Goal: Check status: Check status

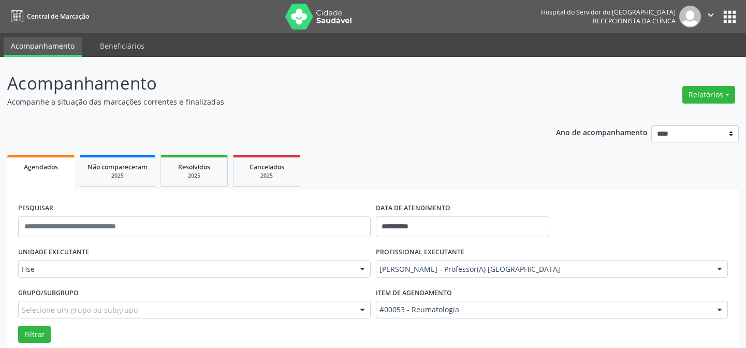
scroll to position [70, 0]
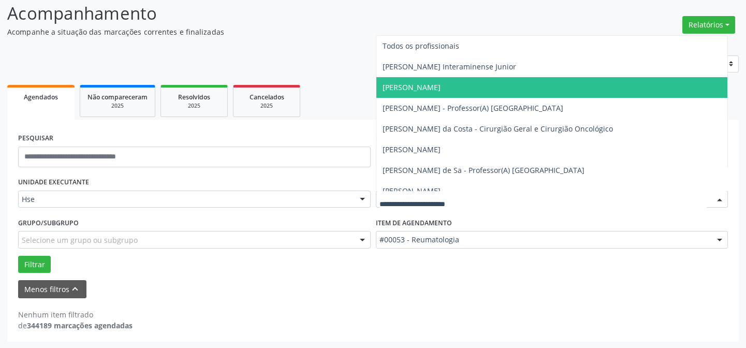
click at [424, 285] on div "Menos filtros keyboard_arrow_up" at bounding box center [373, 289] width 715 height 18
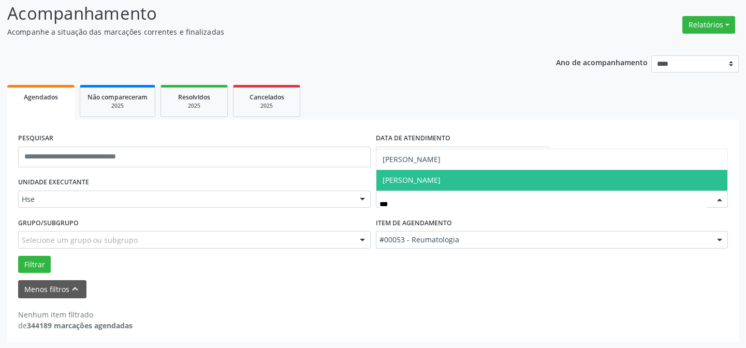
type input "****"
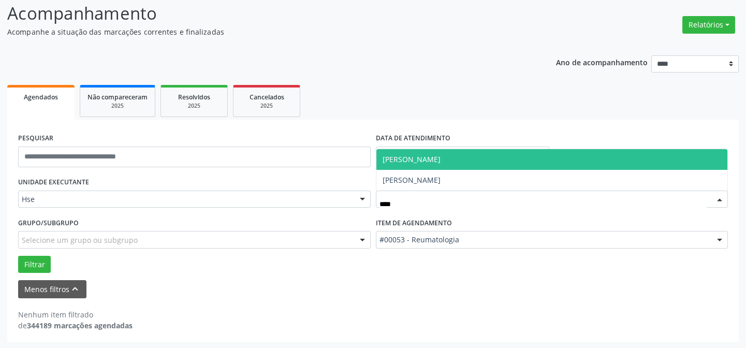
click at [430, 163] on span "[PERSON_NAME]" at bounding box center [412, 159] width 58 height 10
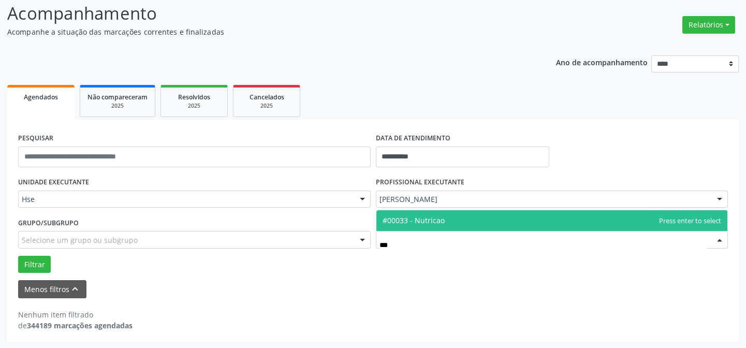
click at [423, 212] on span "#00033 - Nutricao" at bounding box center [553, 220] width 352 height 21
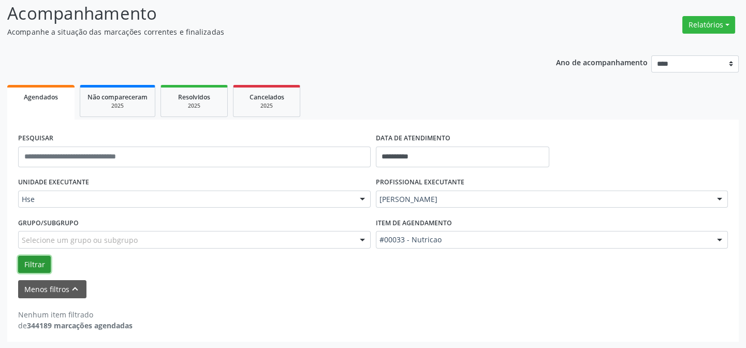
click at [34, 269] on button "Filtrar" at bounding box center [34, 265] width 33 height 18
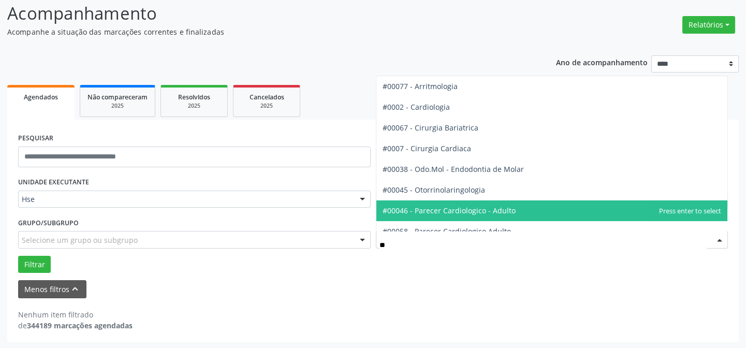
type input "***"
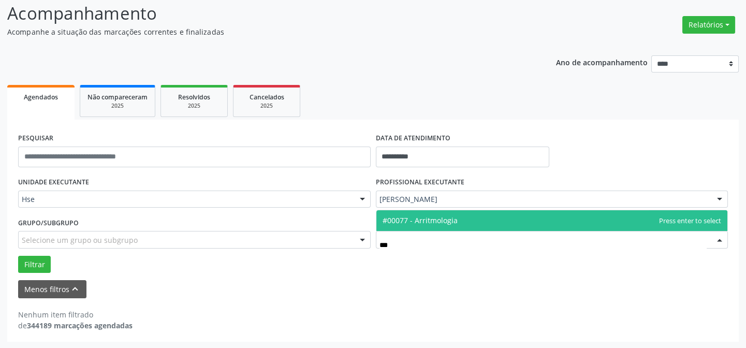
click at [421, 219] on span "#00077 - Arritmologia" at bounding box center [420, 221] width 75 height 10
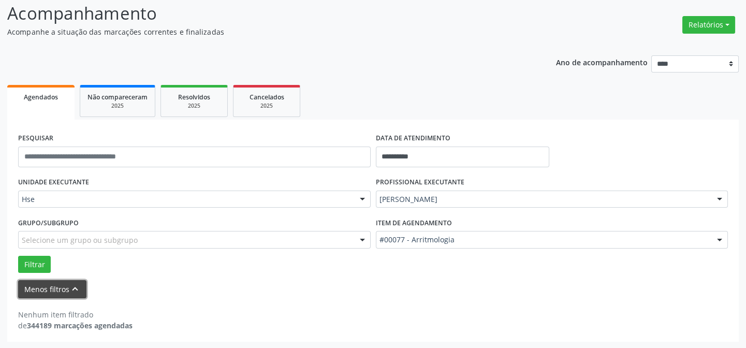
click at [58, 289] on button "Menos filtros keyboard_arrow_up" at bounding box center [52, 289] width 68 height 18
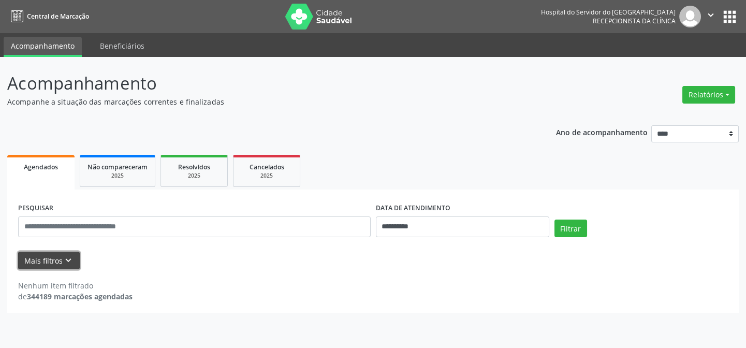
scroll to position [0, 0]
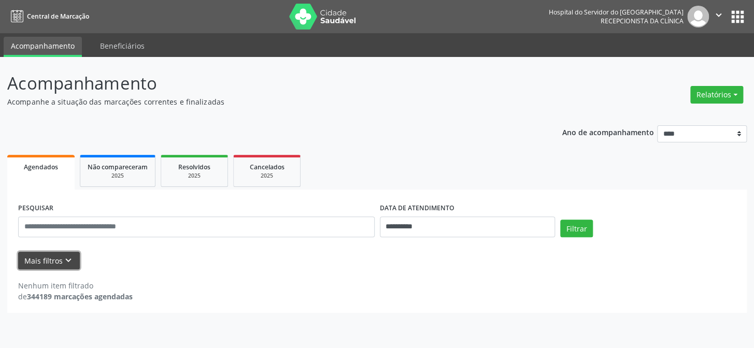
click at [58, 263] on button "Mais filtros keyboard_arrow_down" at bounding box center [49, 261] width 62 height 18
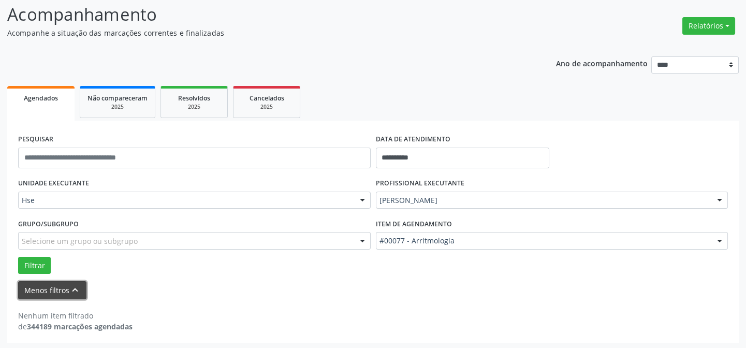
scroll to position [70, 0]
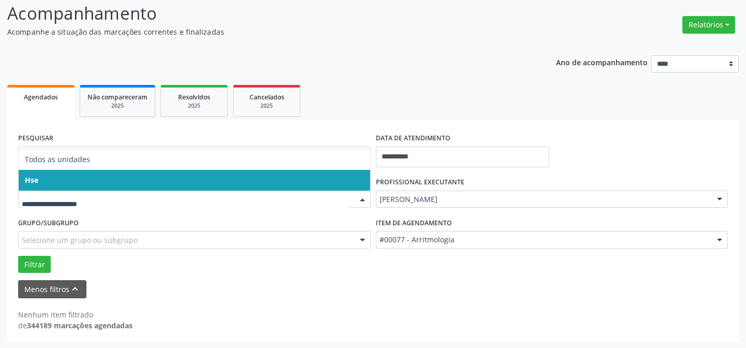
click at [53, 182] on span "Hse" at bounding box center [195, 180] width 352 height 21
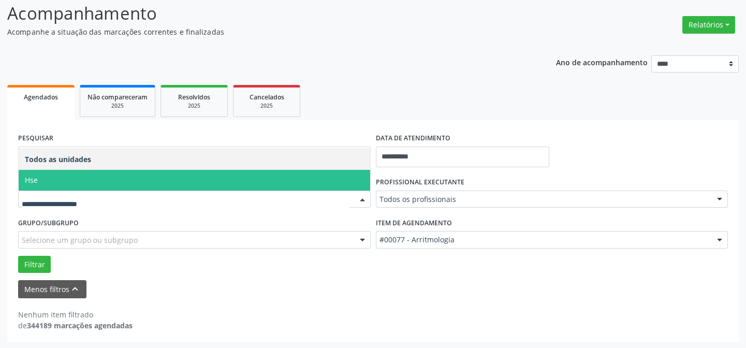
click at [60, 180] on span "Hse" at bounding box center [195, 180] width 352 height 21
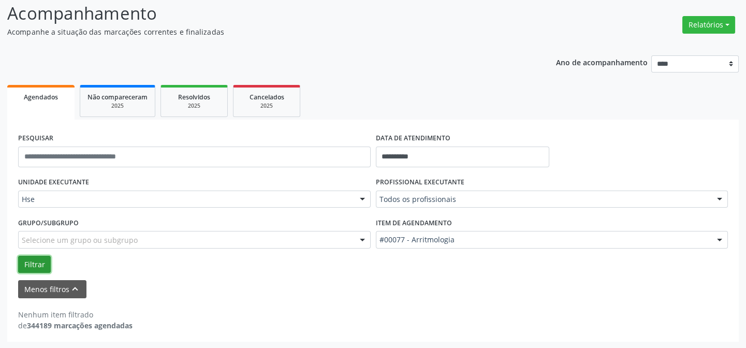
click at [30, 260] on button "Filtrar" at bounding box center [34, 265] width 33 height 18
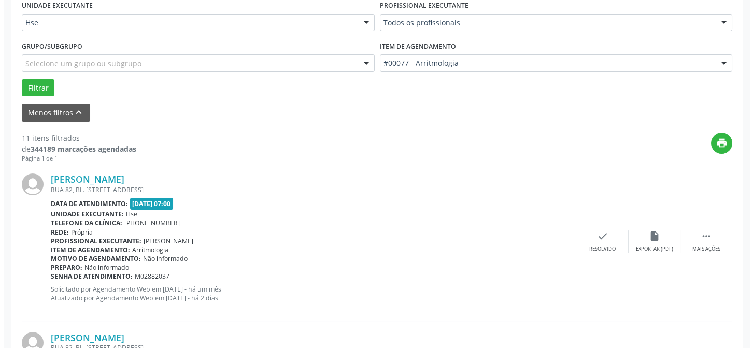
scroll to position [306, 0]
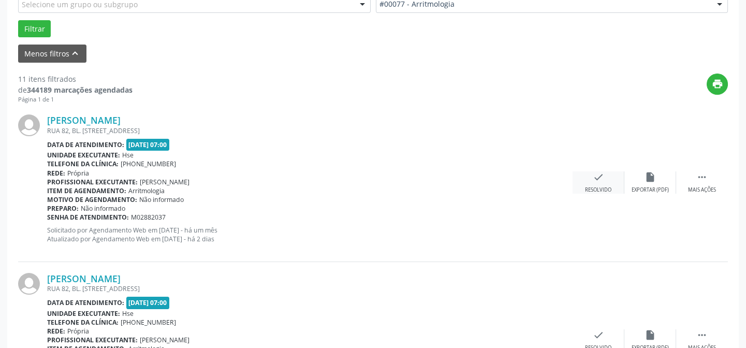
click at [596, 181] on icon "check" at bounding box center [598, 176] width 11 height 11
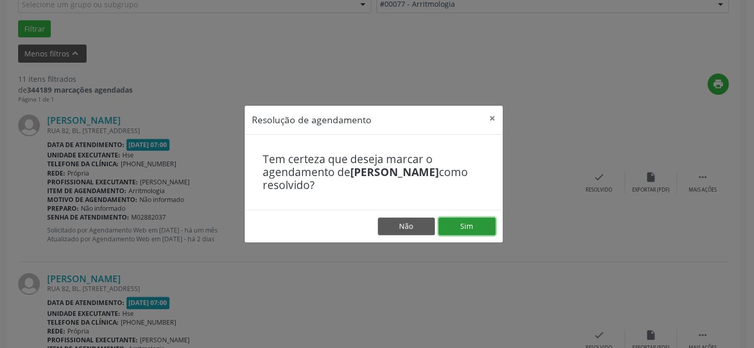
click at [473, 232] on button "Sim" at bounding box center [466, 227] width 57 height 18
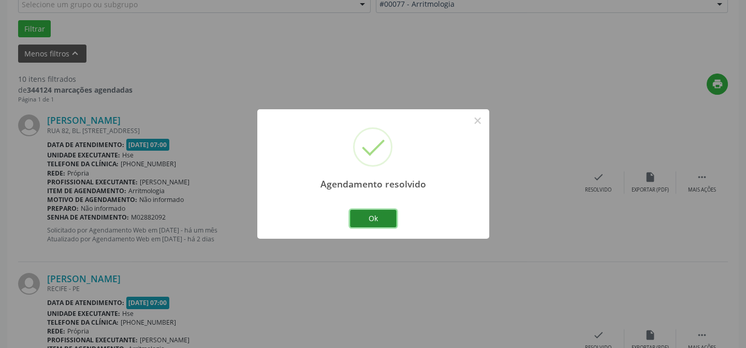
click at [380, 219] on button "Ok" at bounding box center [373, 219] width 47 height 18
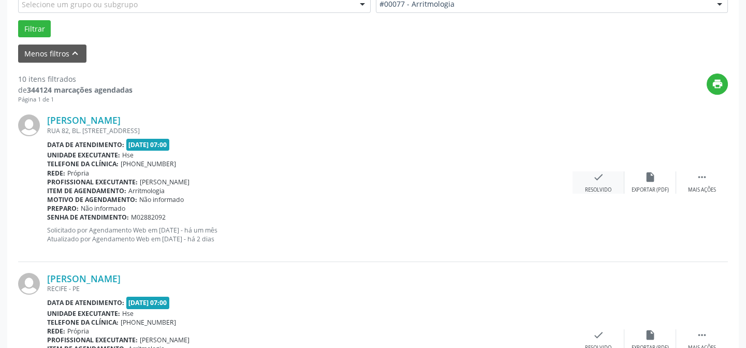
click at [606, 180] on div "check Resolvido" at bounding box center [599, 182] width 52 height 22
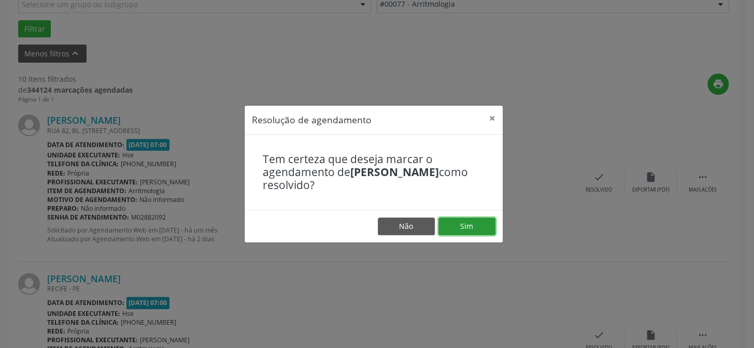
click at [471, 227] on button "Sim" at bounding box center [466, 227] width 57 height 18
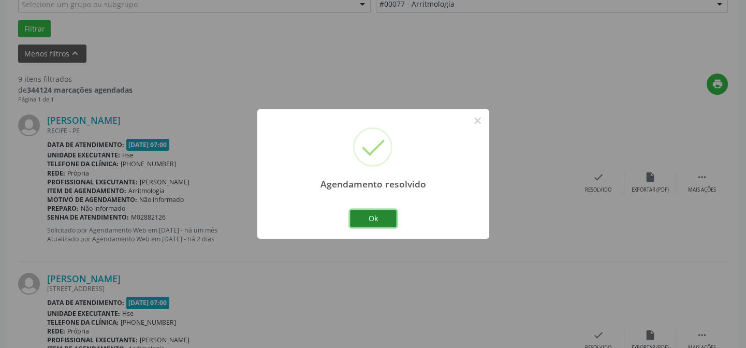
click at [369, 214] on button "Ok" at bounding box center [373, 219] width 47 height 18
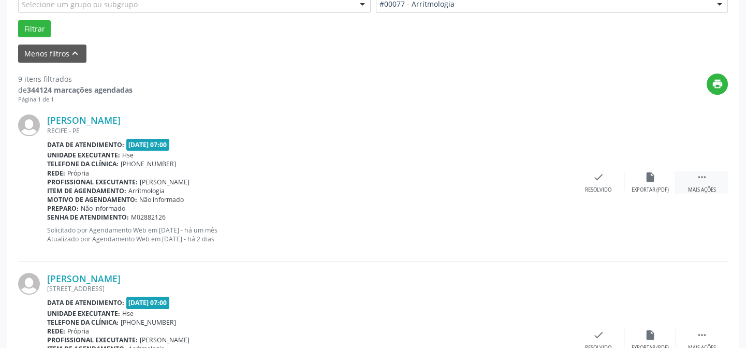
click at [700, 181] on icon "" at bounding box center [702, 176] width 11 height 11
click at [635, 186] on div "Não compareceu" at bounding box center [650, 189] width 44 height 7
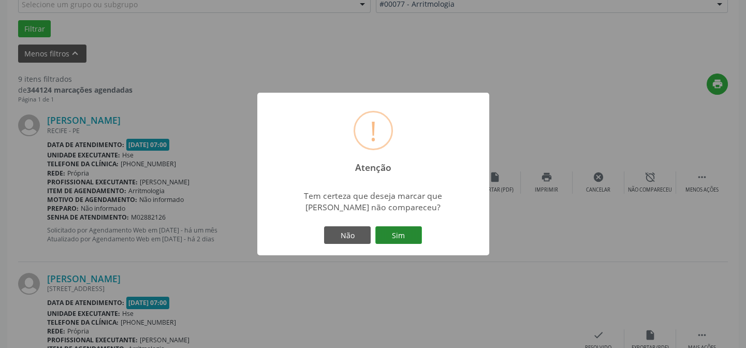
click at [394, 230] on button "Sim" at bounding box center [399, 235] width 47 height 18
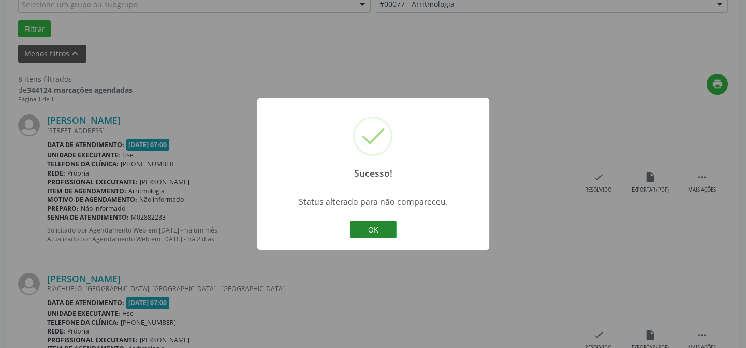
click at [385, 230] on button "OK" at bounding box center [373, 230] width 47 height 18
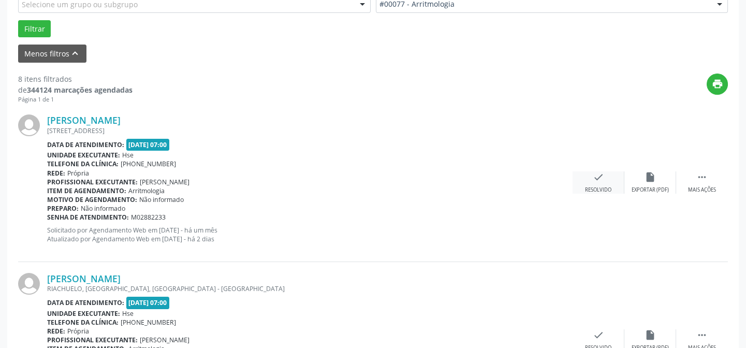
click at [602, 184] on div "check Resolvido" at bounding box center [599, 182] width 52 height 22
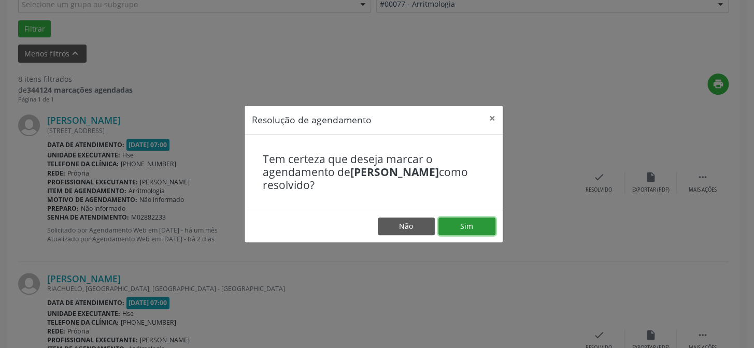
click at [464, 222] on button "Sim" at bounding box center [466, 227] width 57 height 18
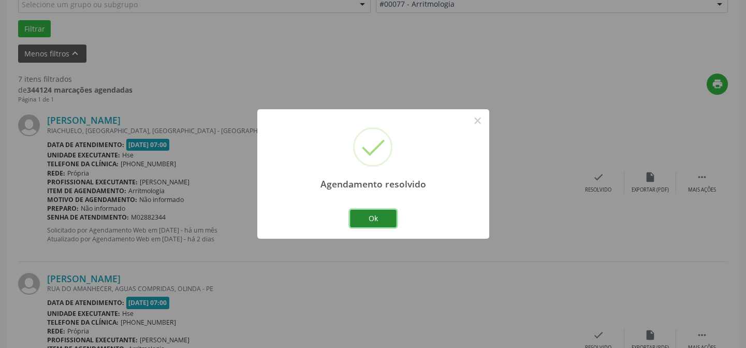
click at [364, 210] on button "Ok" at bounding box center [373, 219] width 47 height 18
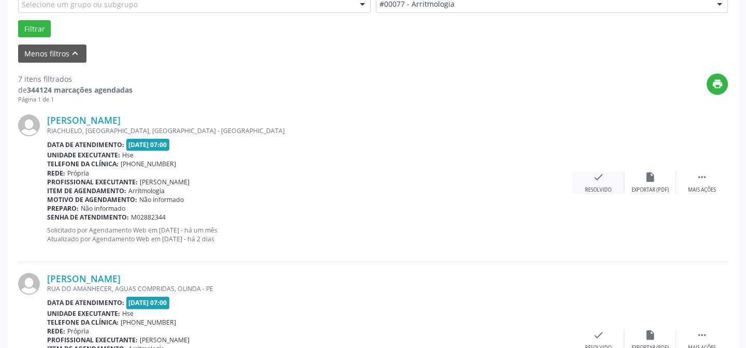
click at [603, 186] on div "Resolvido" at bounding box center [598, 189] width 26 height 7
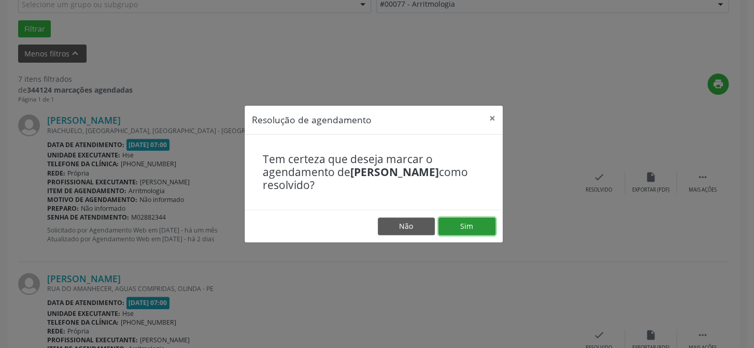
click at [455, 224] on button "Sim" at bounding box center [466, 227] width 57 height 18
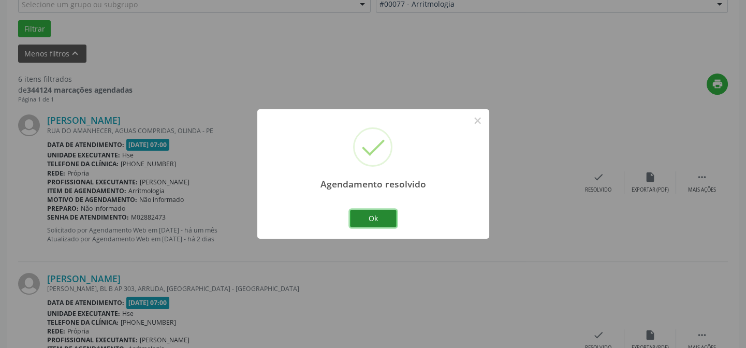
click at [380, 218] on button "Ok" at bounding box center [373, 219] width 47 height 18
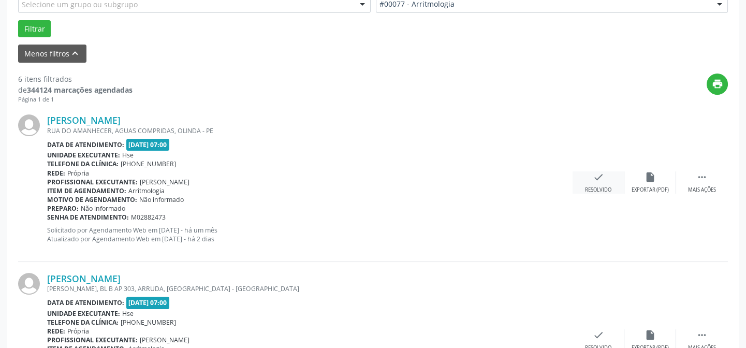
click at [609, 192] on div "Resolvido" at bounding box center [598, 189] width 26 height 7
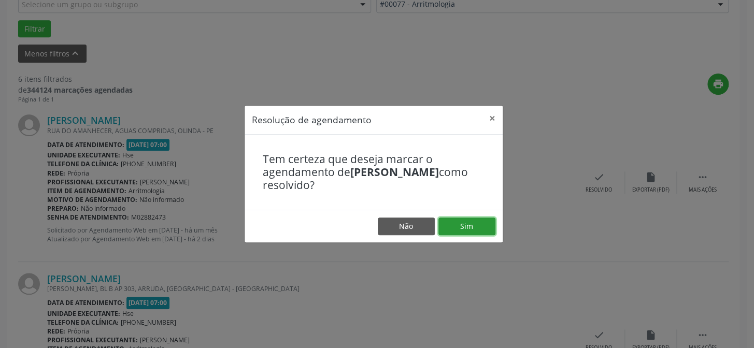
click at [474, 231] on button "Sim" at bounding box center [466, 227] width 57 height 18
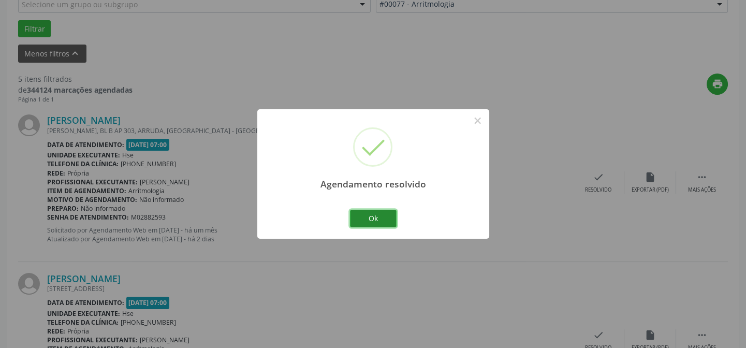
click at [382, 218] on button "Ok" at bounding box center [373, 219] width 47 height 18
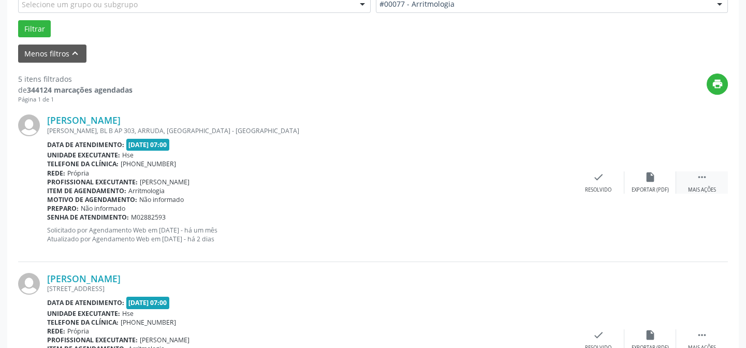
click at [699, 191] on div "Mais ações" at bounding box center [702, 189] width 28 height 7
click at [641, 189] on div "Não compareceu" at bounding box center [650, 189] width 44 height 7
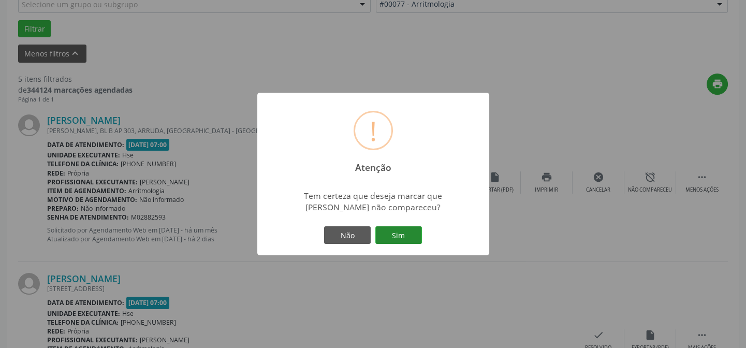
click at [411, 229] on button "Sim" at bounding box center [399, 235] width 47 height 18
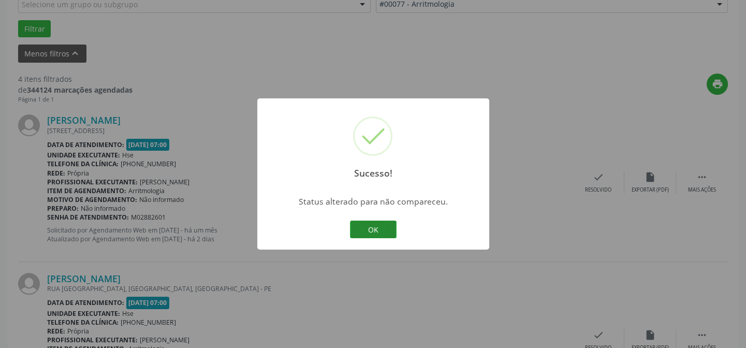
click at [364, 229] on button "OK" at bounding box center [373, 230] width 47 height 18
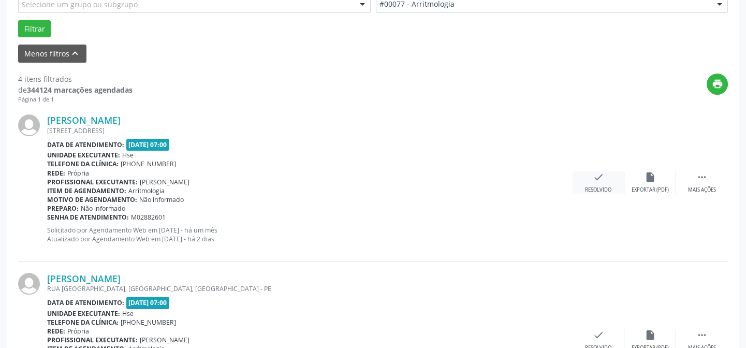
click at [599, 182] on icon "check" at bounding box center [598, 176] width 11 height 11
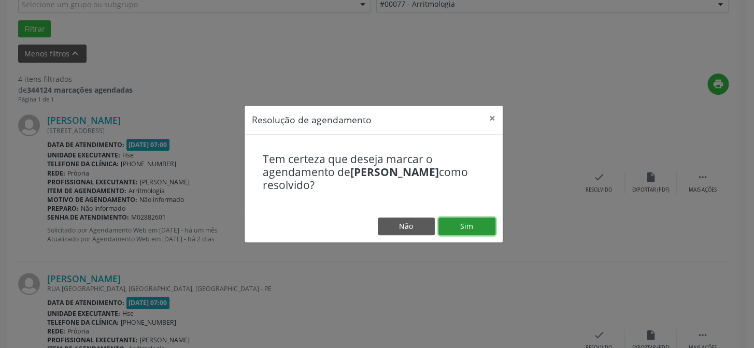
click at [462, 233] on button "Sim" at bounding box center [466, 227] width 57 height 18
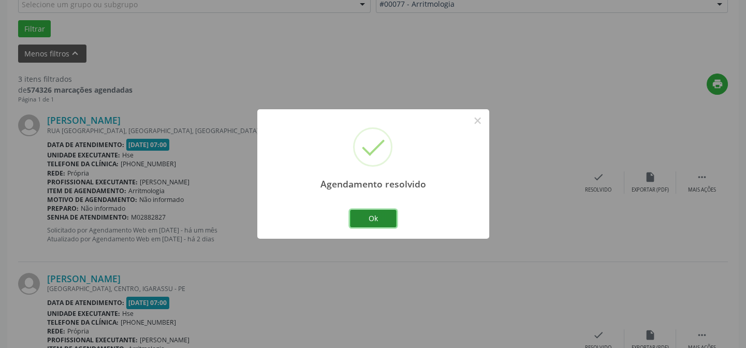
click at [361, 218] on button "Ok" at bounding box center [373, 219] width 47 height 18
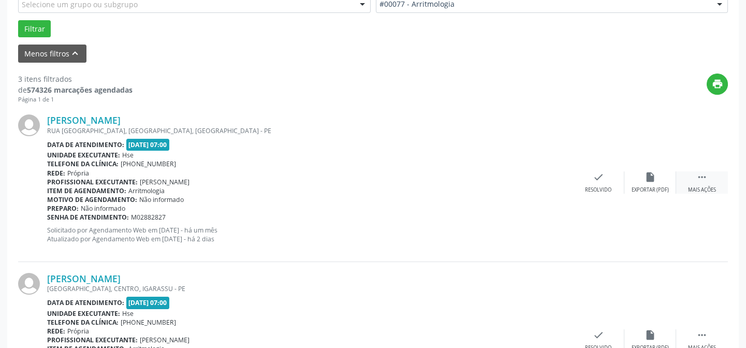
click at [705, 183] on div " Mais ações" at bounding box center [703, 182] width 52 height 22
click at [645, 189] on div "Não compareceu" at bounding box center [650, 189] width 44 height 7
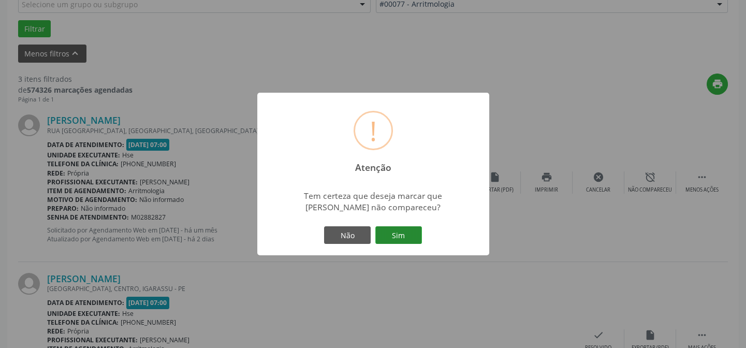
click at [385, 228] on button "Sim" at bounding box center [399, 235] width 47 height 18
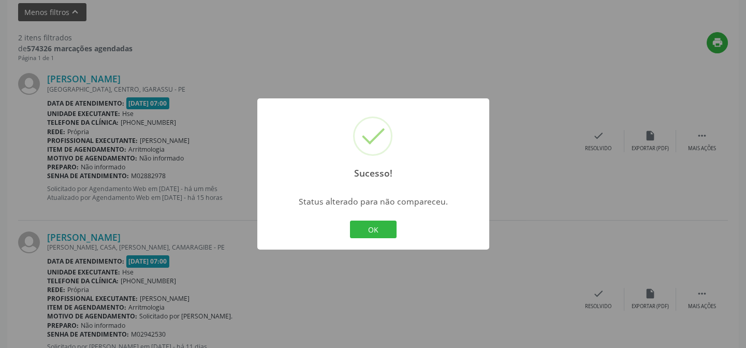
scroll to position [394, 0]
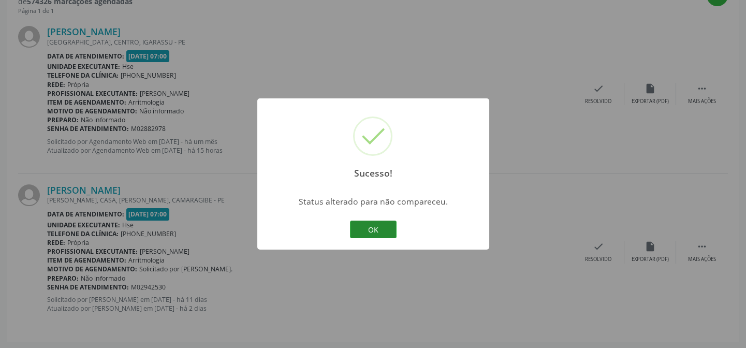
click at [373, 229] on button "OK" at bounding box center [373, 230] width 47 height 18
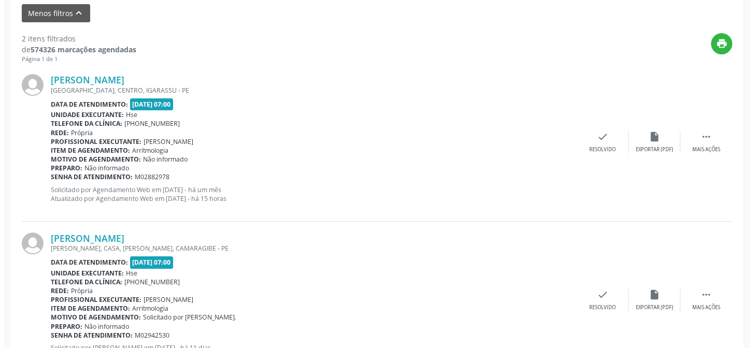
scroll to position [300, 0]
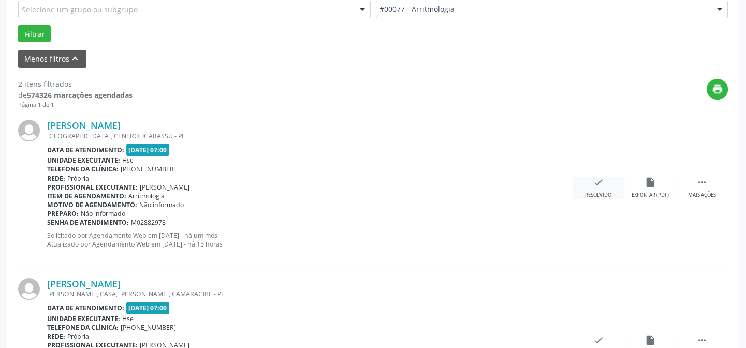
click at [601, 192] on div "Resolvido" at bounding box center [598, 195] width 26 height 7
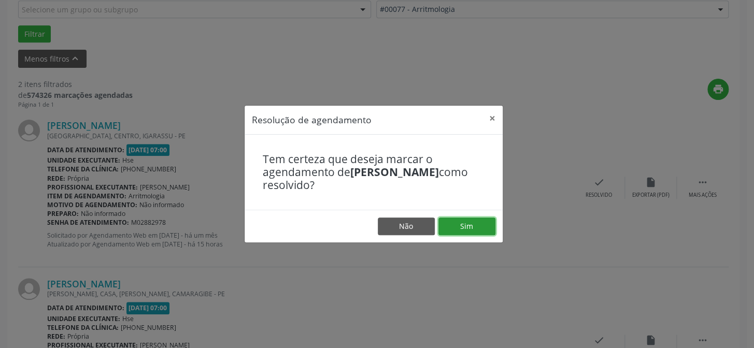
click at [464, 222] on button "Sim" at bounding box center [466, 227] width 57 height 18
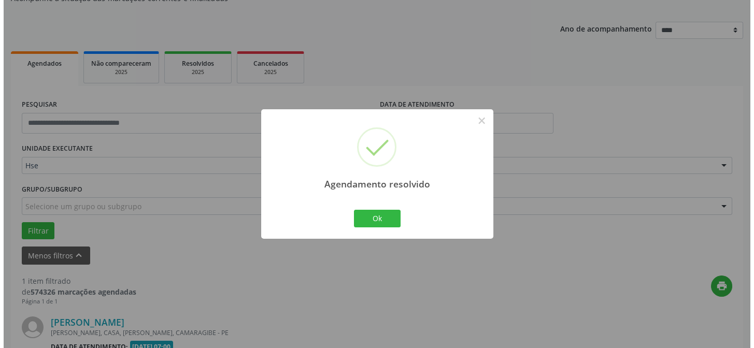
scroll to position [237, 0]
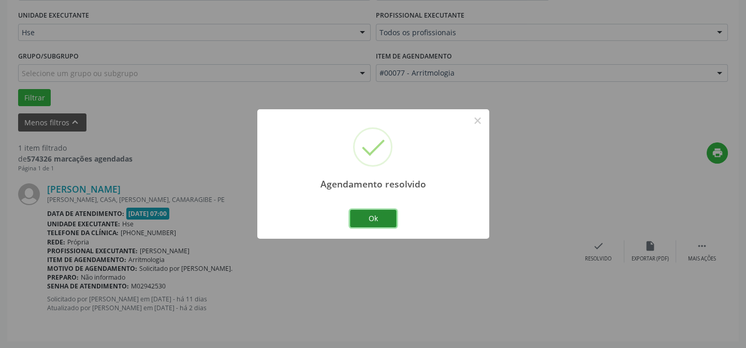
click at [371, 218] on button "Ok" at bounding box center [373, 219] width 47 height 18
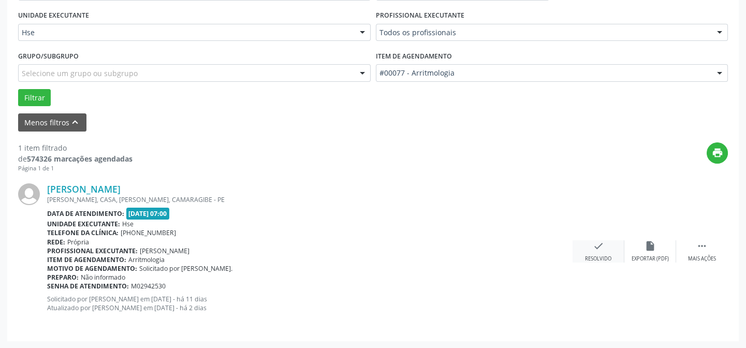
click at [602, 253] on div "check Resolvido" at bounding box center [599, 251] width 52 height 22
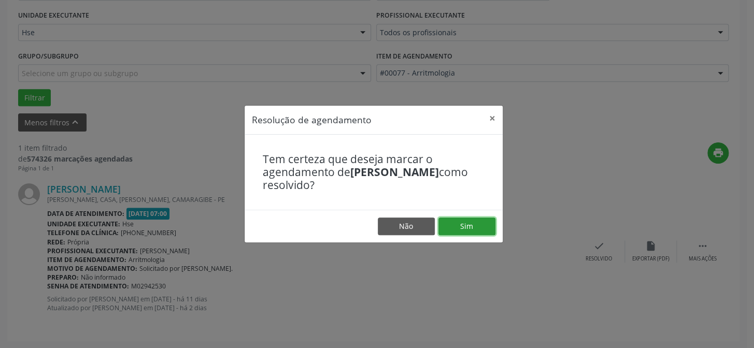
click at [469, 223] on button "Sim" at bounding box center [466, 227] width 57 height 18
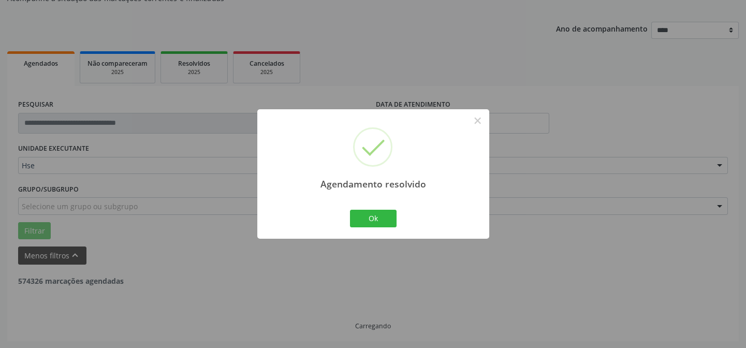
scroll to position [70, 0]
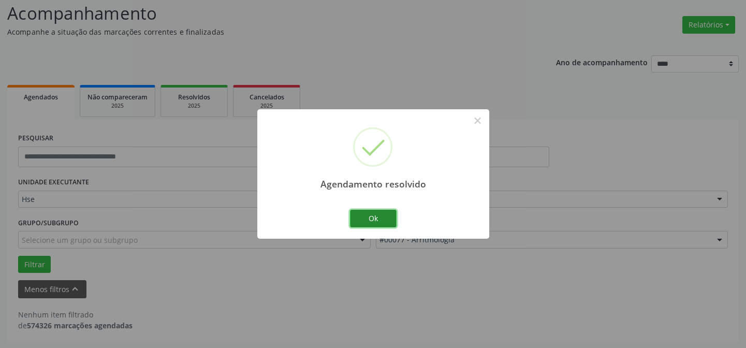
click at [387, 219] on button "Ok" at bounding box center [373, 219] width 47 height 18
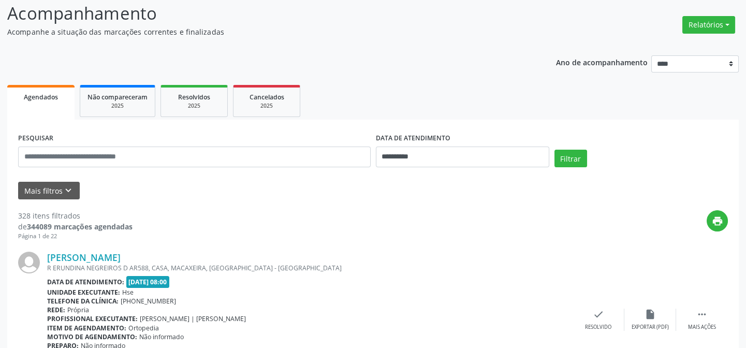
scroll to position [70, 0]
